Goal: Navigation & Orientation: Find specific page/section

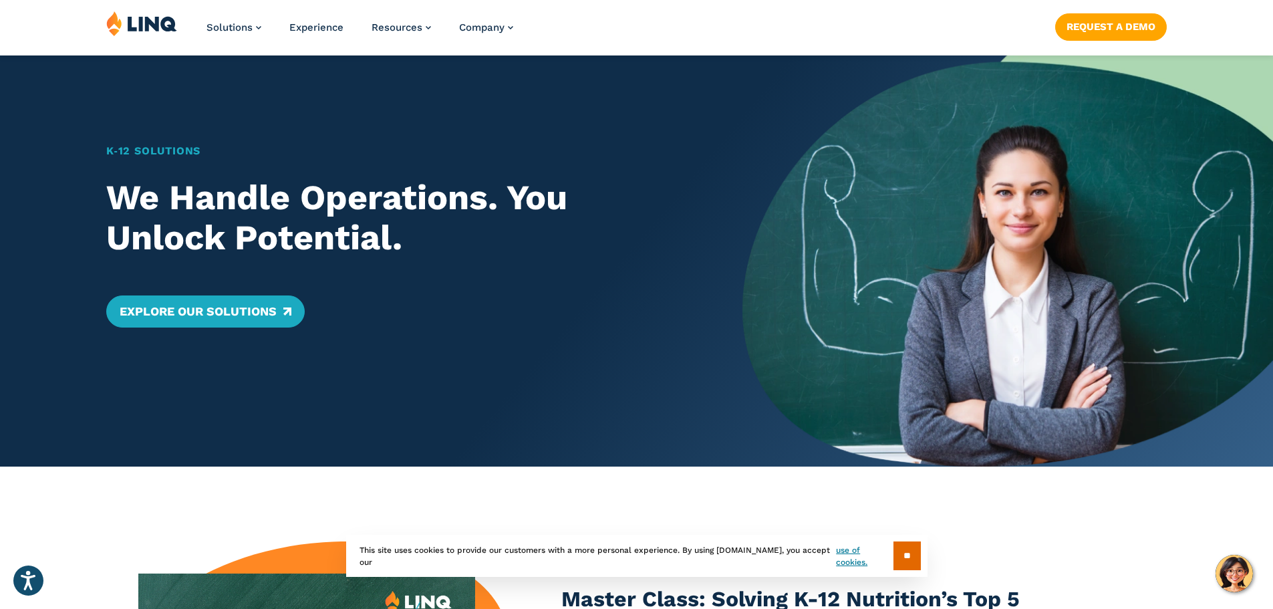
scroll to position [134, 0]
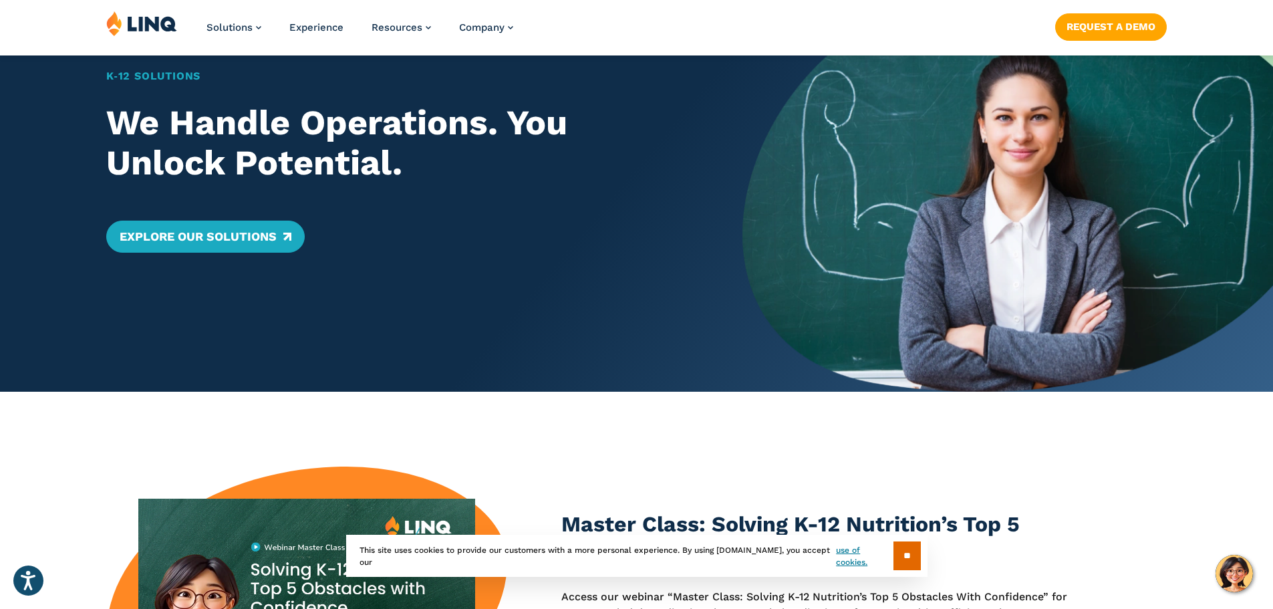
drag, startPoint x: 913, startPoint y: 559, endPoint x: 643, endPoint y: 420, distance: 304.0
click at [913, 559] on input "**" at bounding box center [907, 555] width 27 height 29
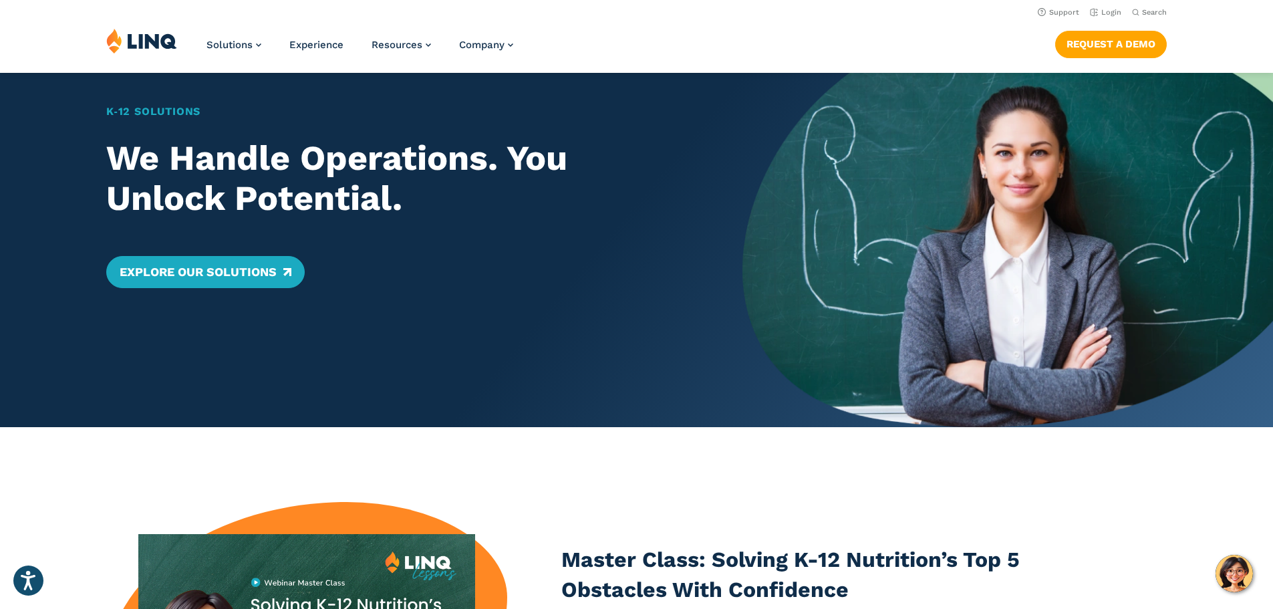
scroll to position [0, 0]
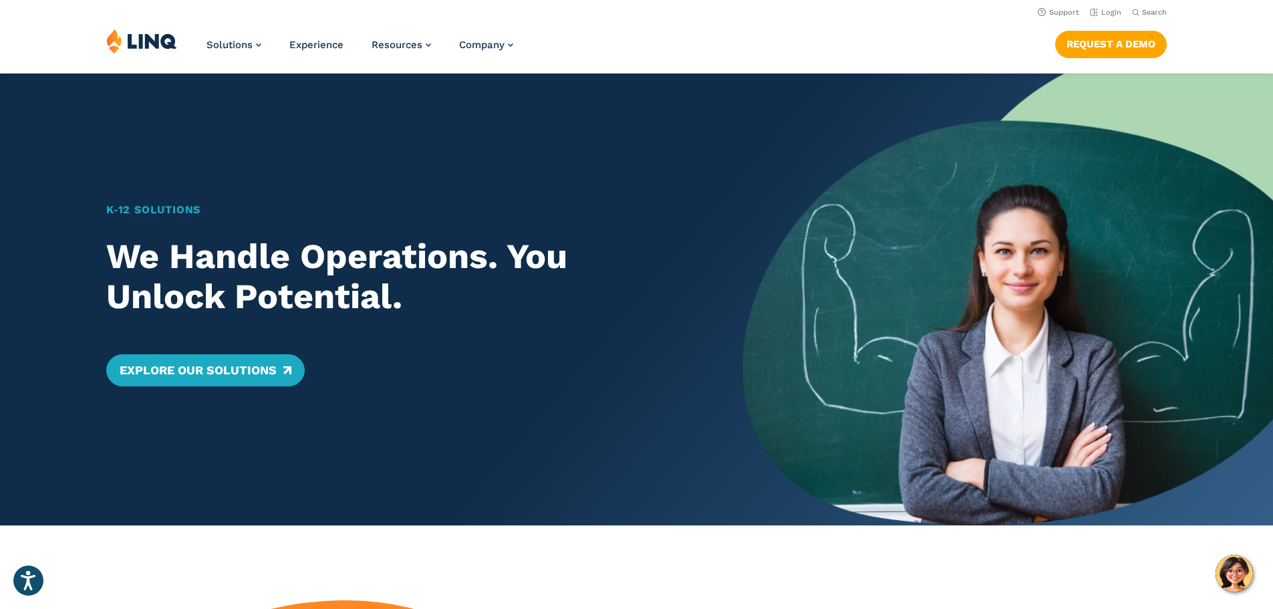
click at [150, 37] on img at bounding box center [141, 40] width 71 height 25
click at [1103, 15] on link "Login" at bounding box center [1105, 12] width 31 height 9
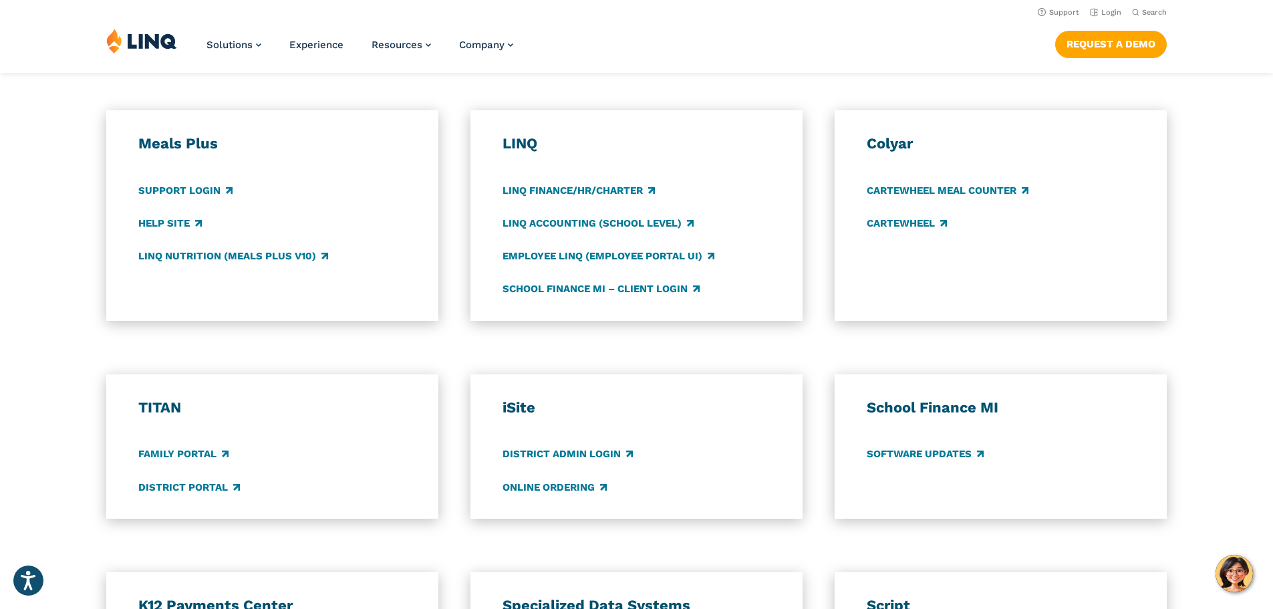
scroll to position [668, 0]
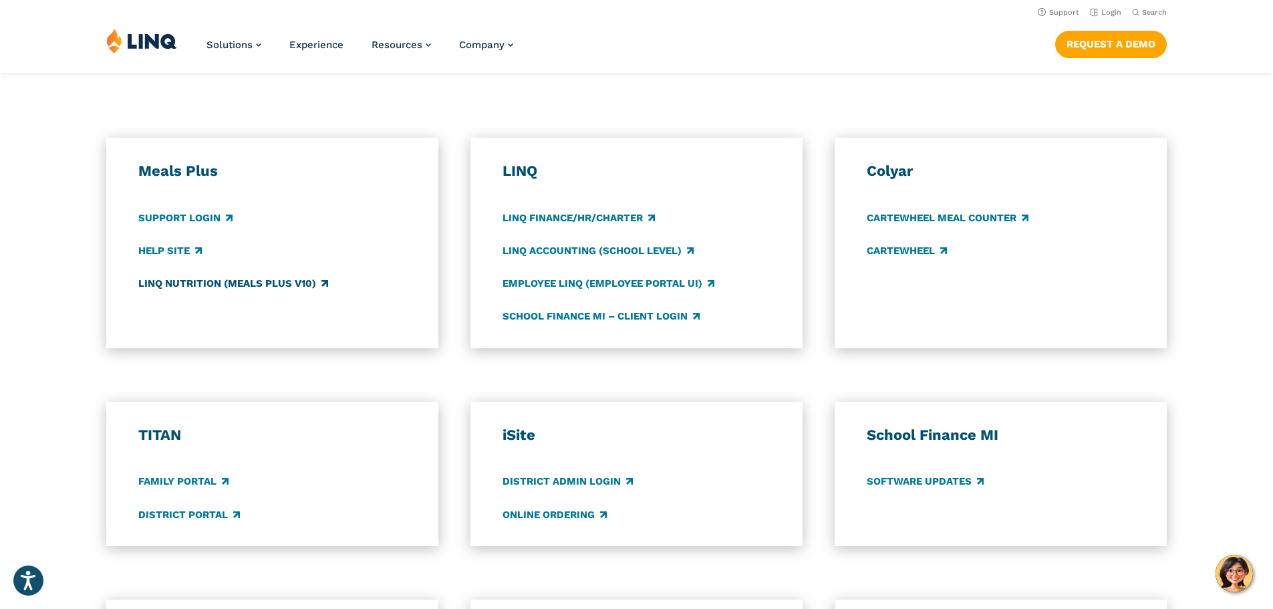
click at [209, 285] on link "LINQ Nutrition (Meals Plus v10)" at bounding box center [233, 283] width 190 height 15
click at [182, 219] on link "Support Login" at bounding box center [185, 218] width 94 height 15
